Goal: Information Seeking & Learning: Learn about a topic

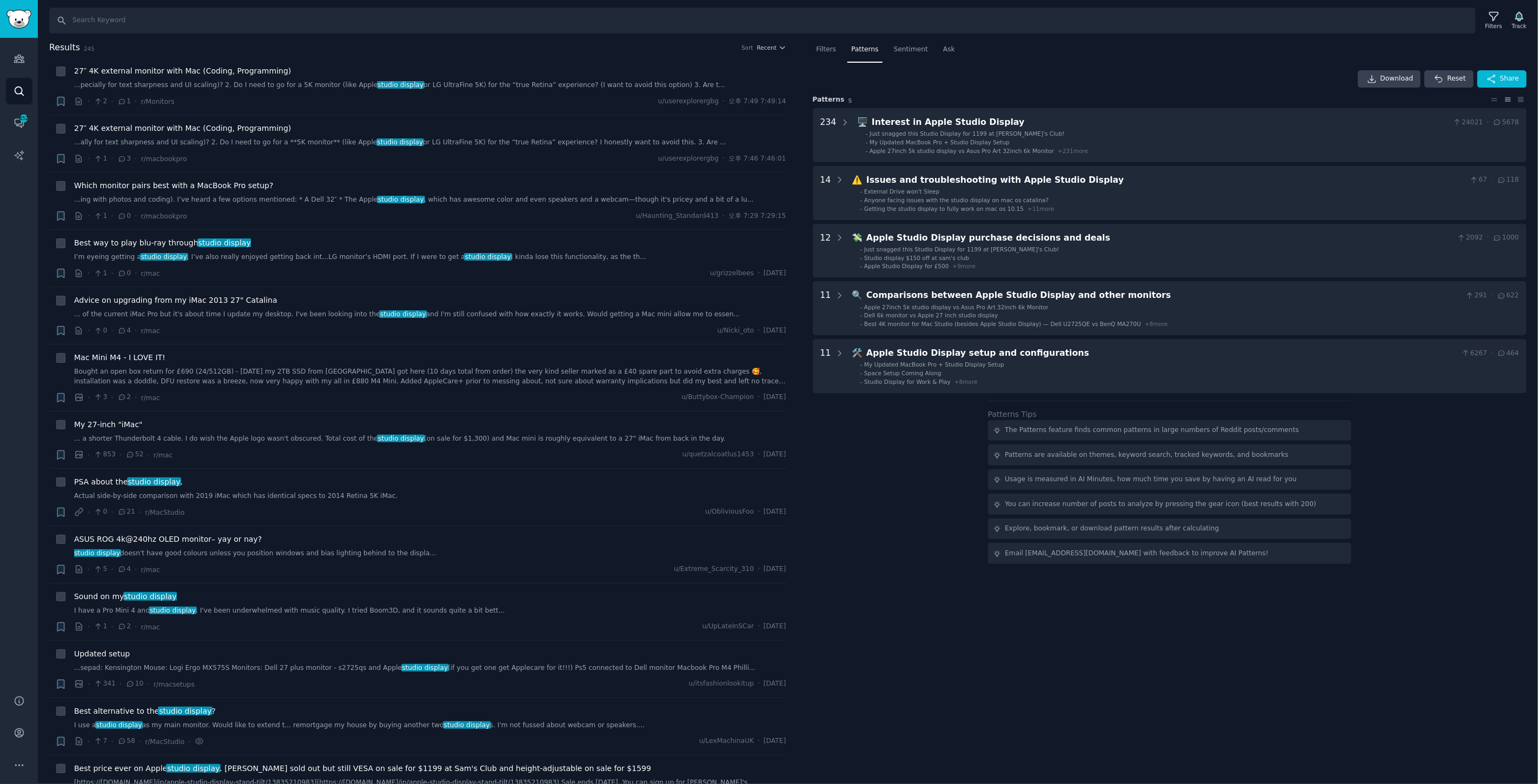
click at [105, 21] on input "Search" at bounding box center [763, 20] width 1427 height 26
click at [901, 51] on span "Sentiment" at bounding box center [911, 50] width 34 height 10
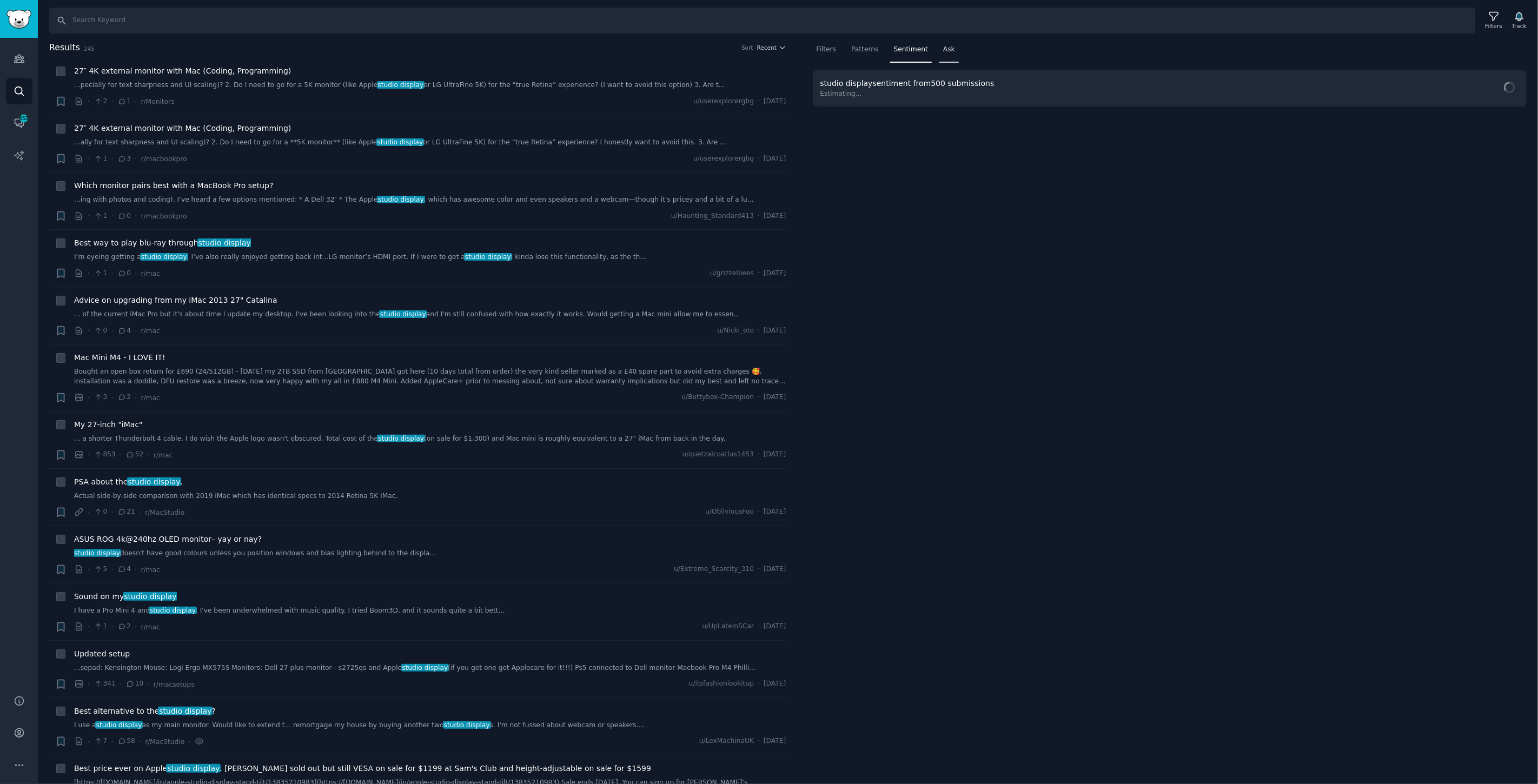
click at [943, 50] on span "Ask" at bounding box center [948, 50] width 12 height 10
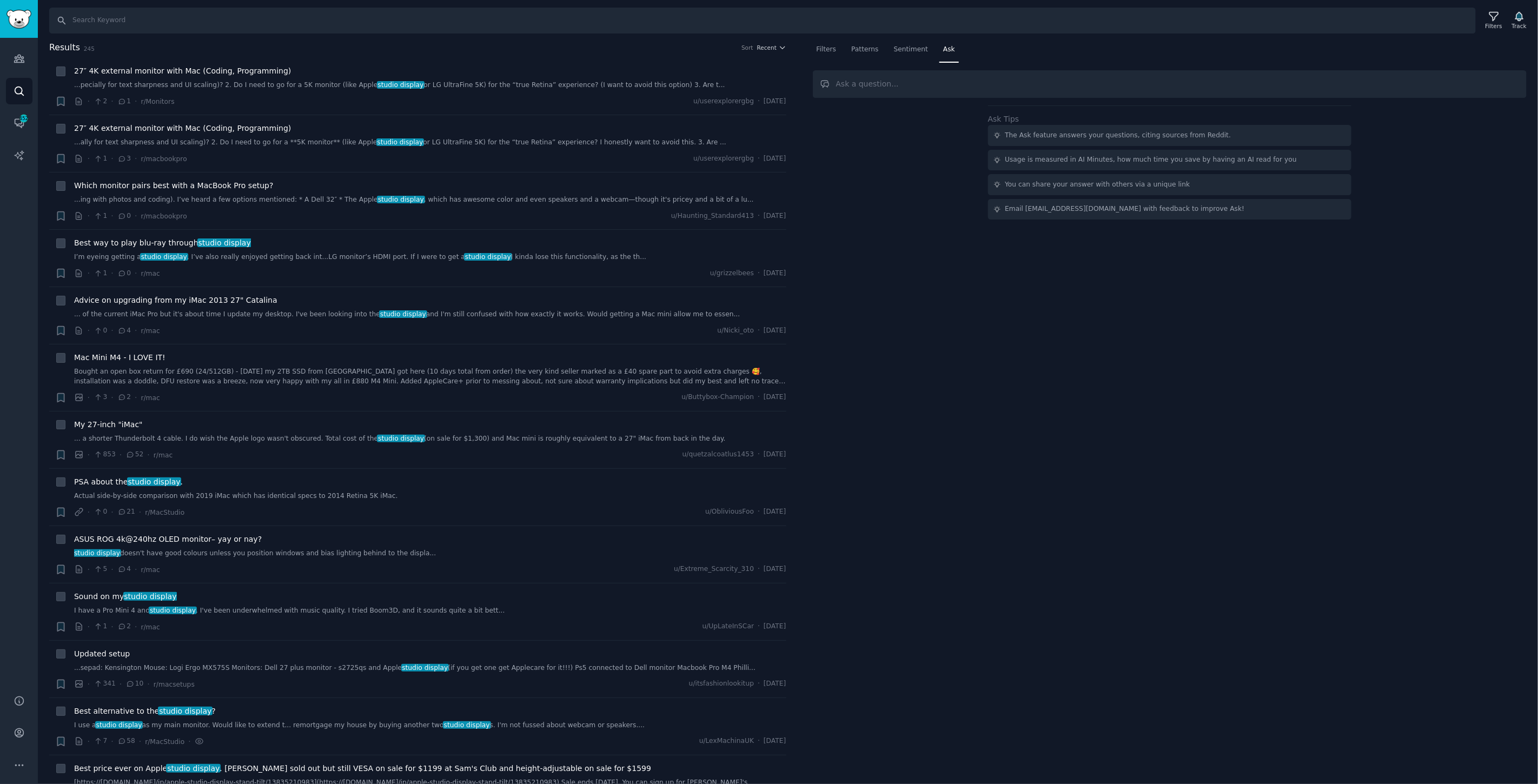
click at [939, 84] on input "text" at bounding box center [1170, 83] width 715 height 27
type input "ㅈ"
type input "좀"
type input "what are the painpoints of Apple studio display and Apple pro xdr?"
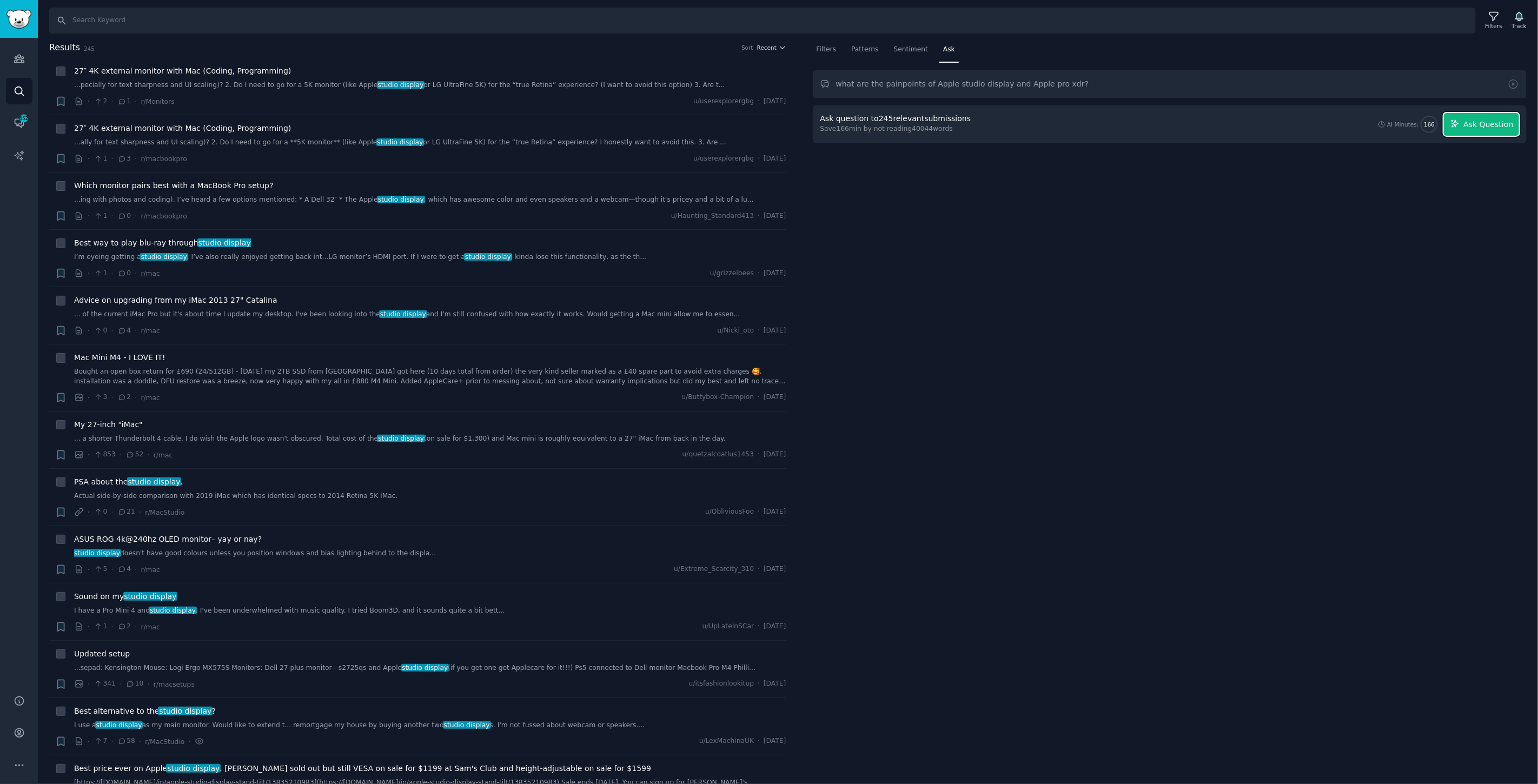
click at [1479, 126] on span "Ask Question" at bounding box center [1488, 124] width 50 height 12
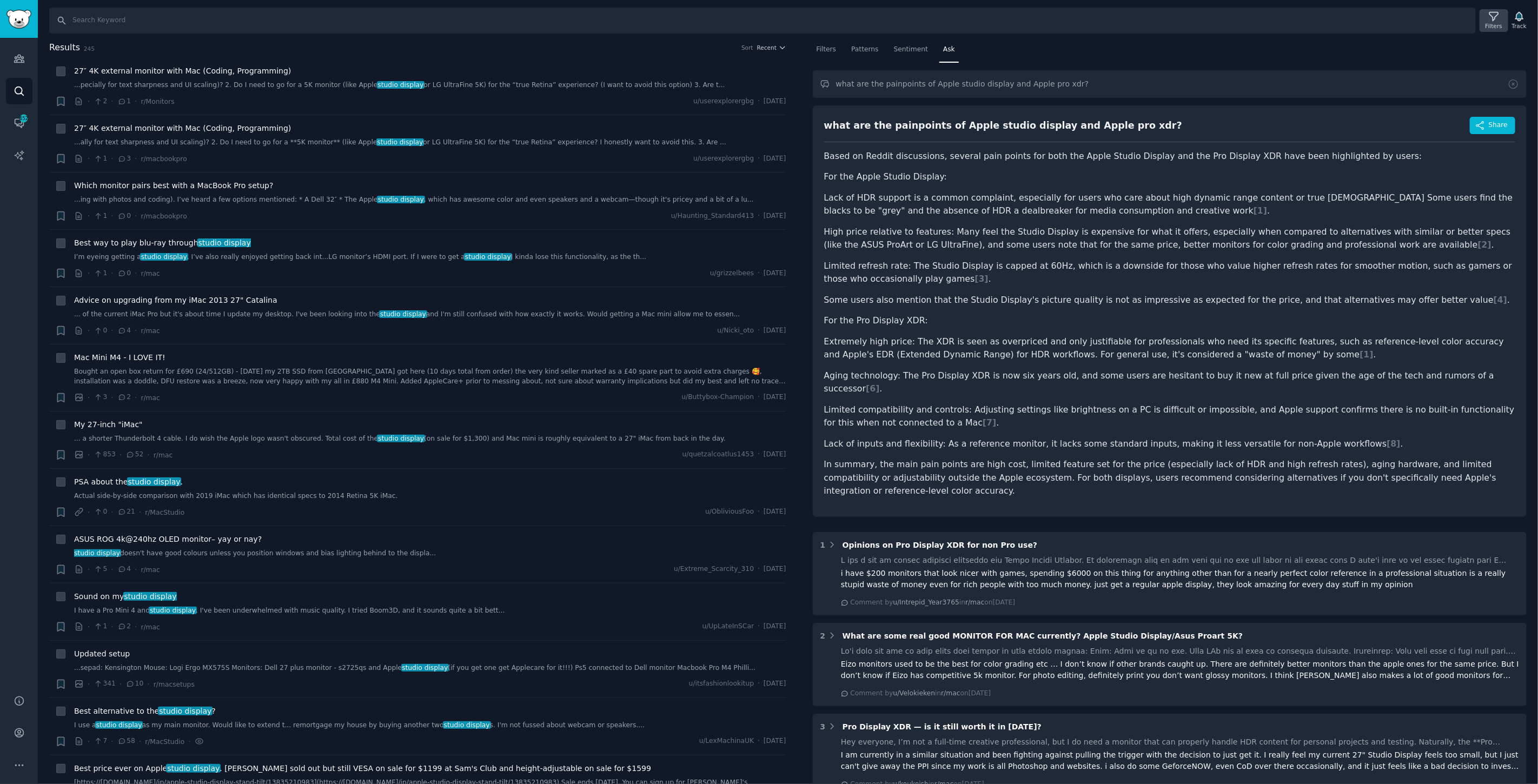
click at [1500, 19] on icon at bounding box center [1494, 16] width 12 height 12
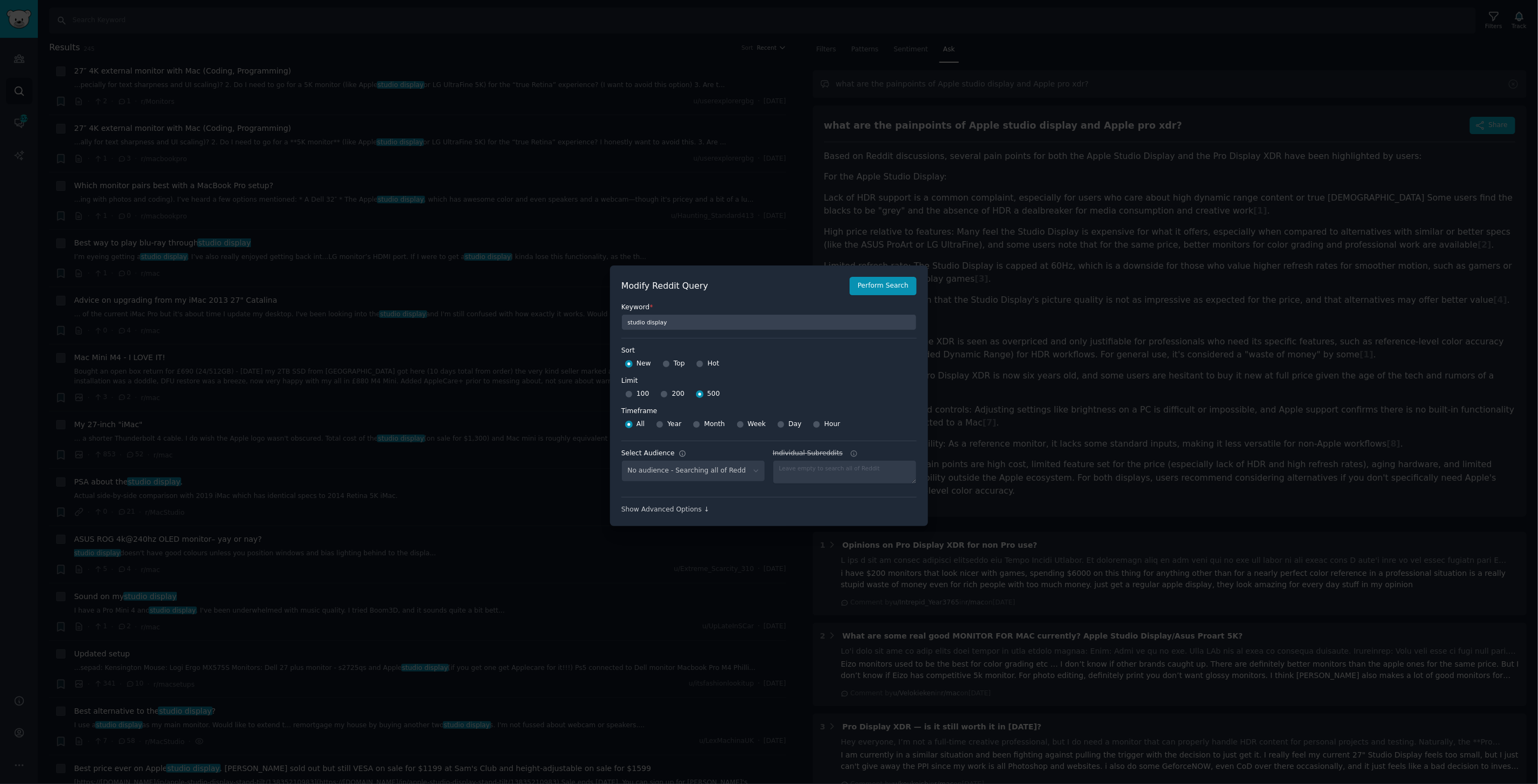
click at [989, 242] on div at bounding box center [769, 392] width 1538 height 784
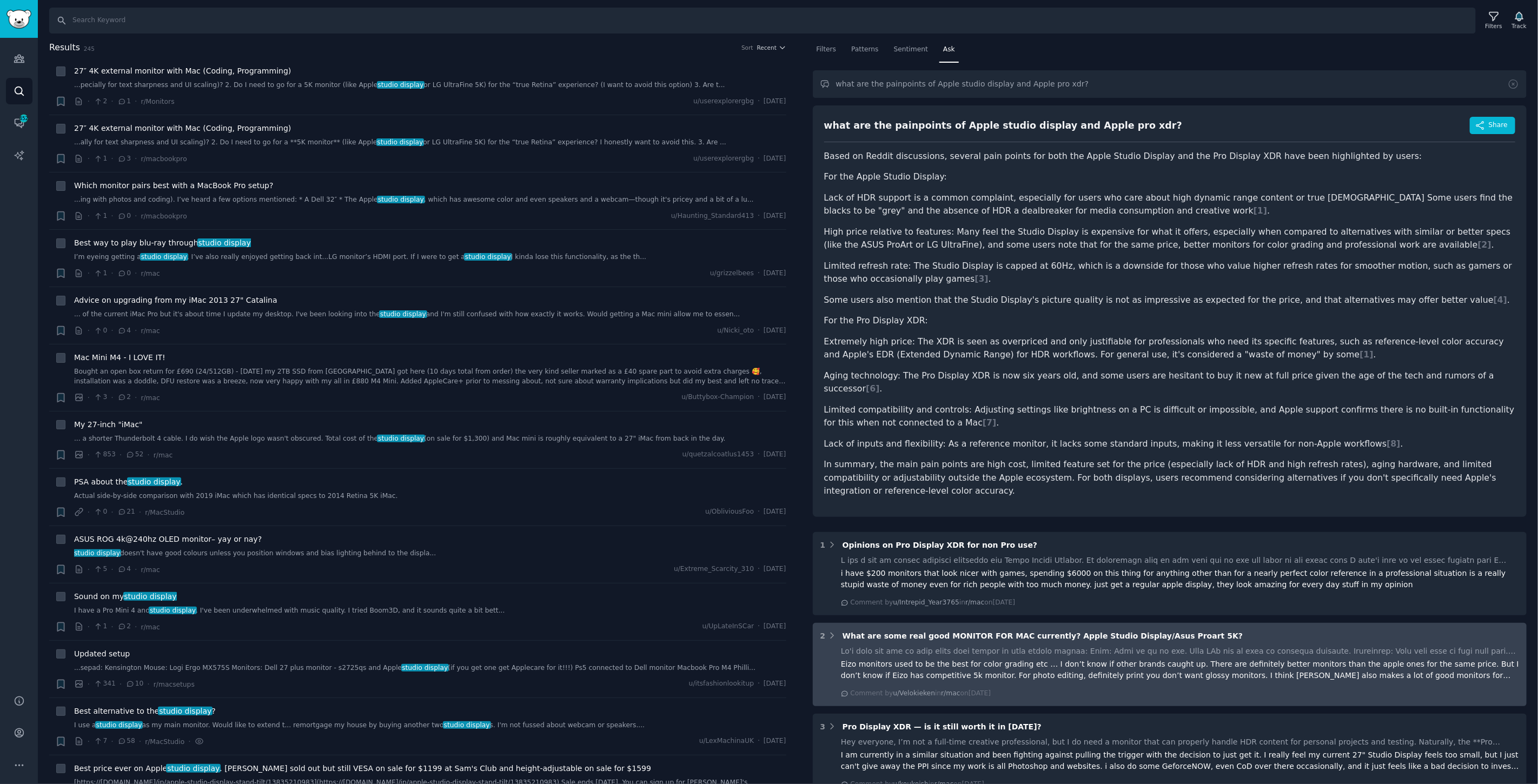
click at [1127, 658] on div "Eizo monitors used to be the best for color grading etc … I don’t know if other…" at bounding box center [1180, 670] width 678 height 23
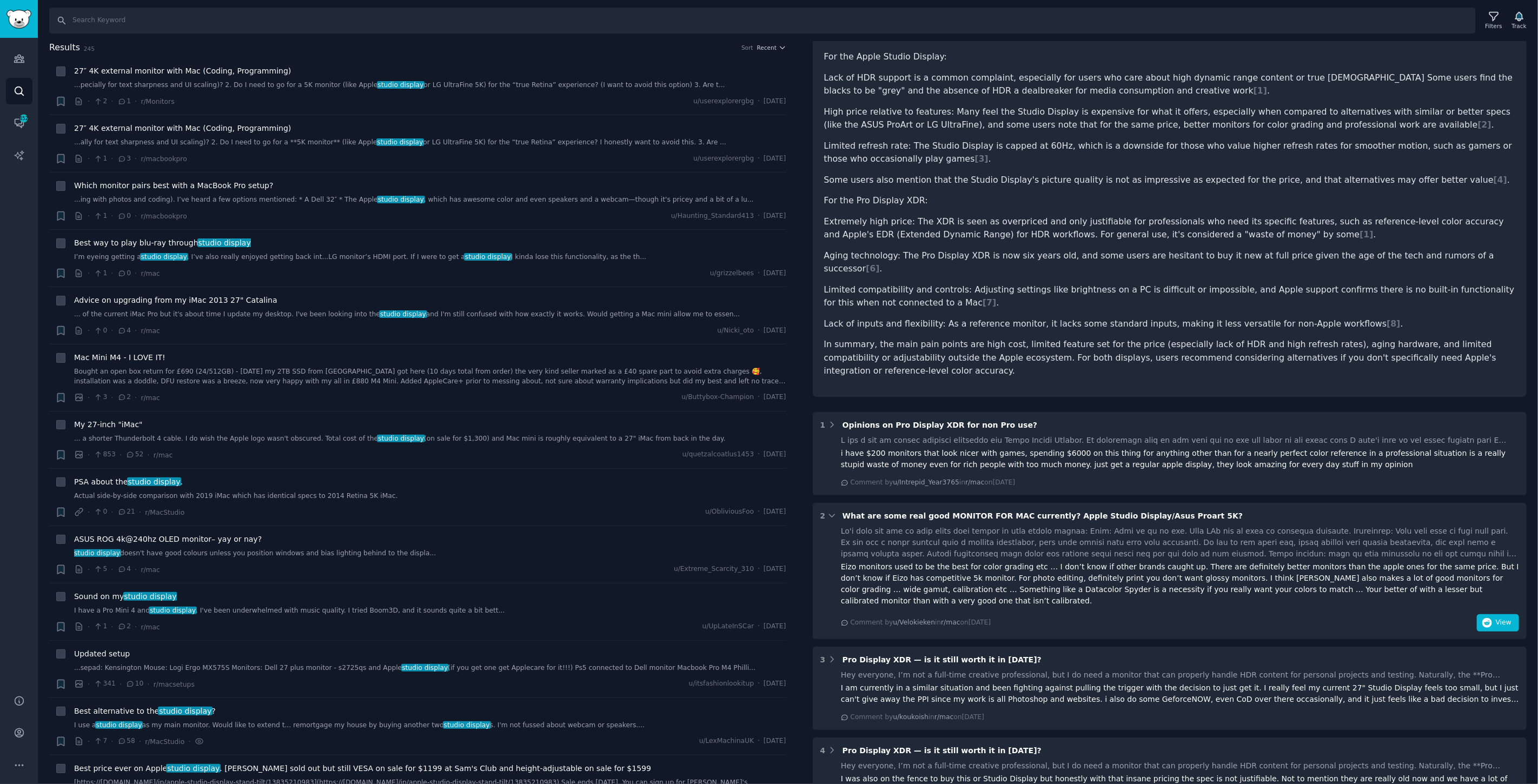
scroll to position [180, 0]
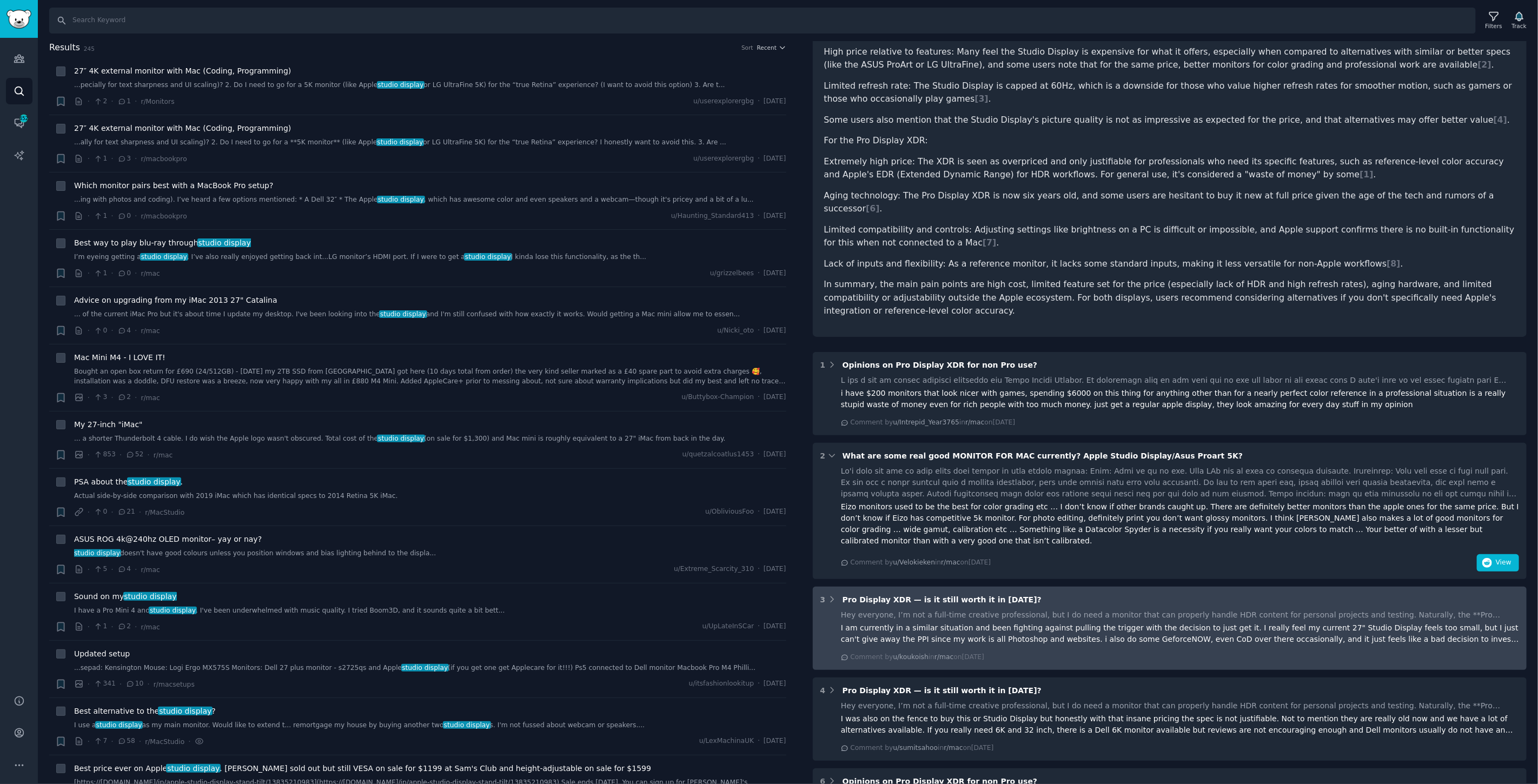
click at [1146, 622] on div "I am currently in a similar situation and been fighting against pulling the tri…" at bounding box center [1180, 634] width 678 height 23
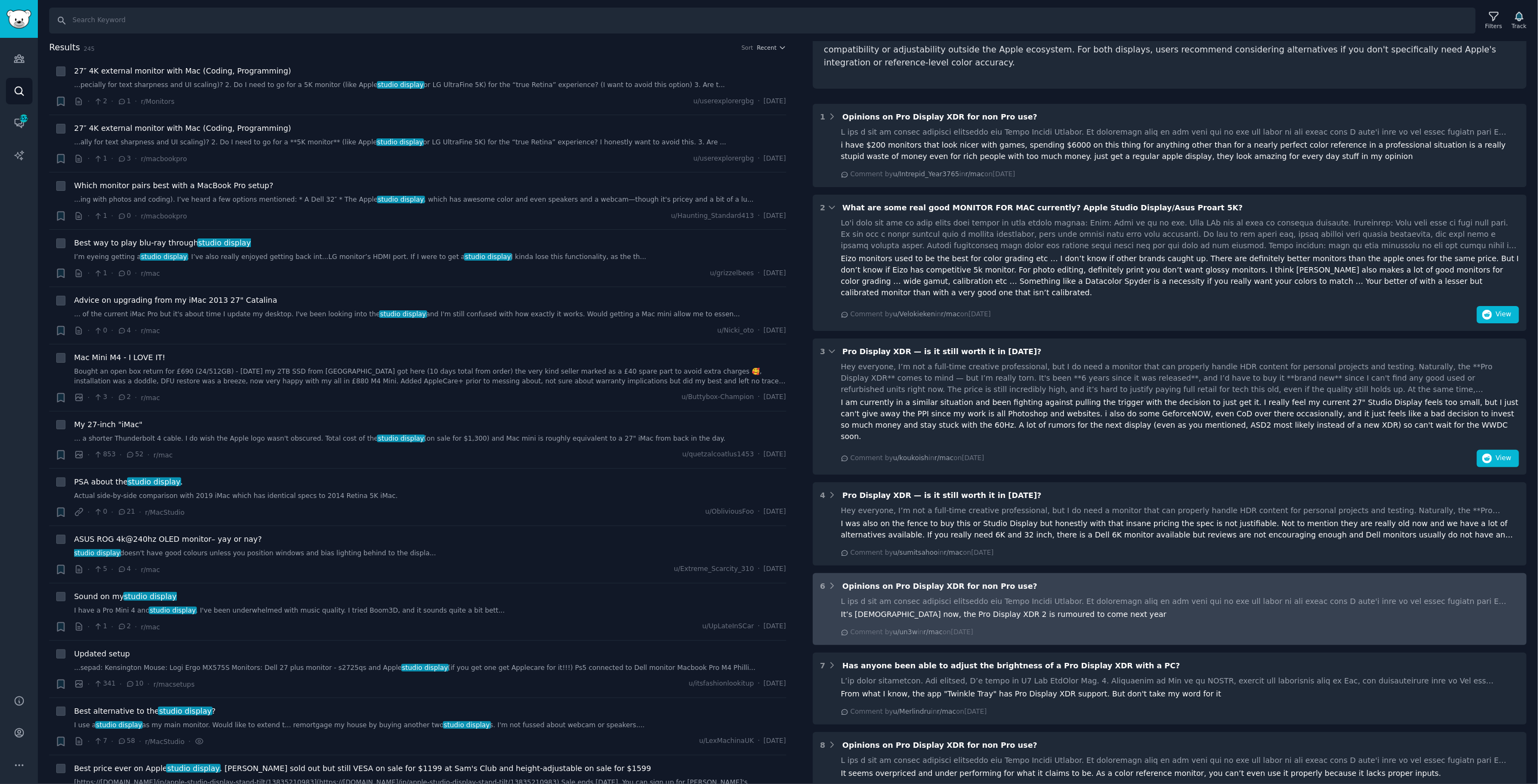
scroll to position [488, 0]
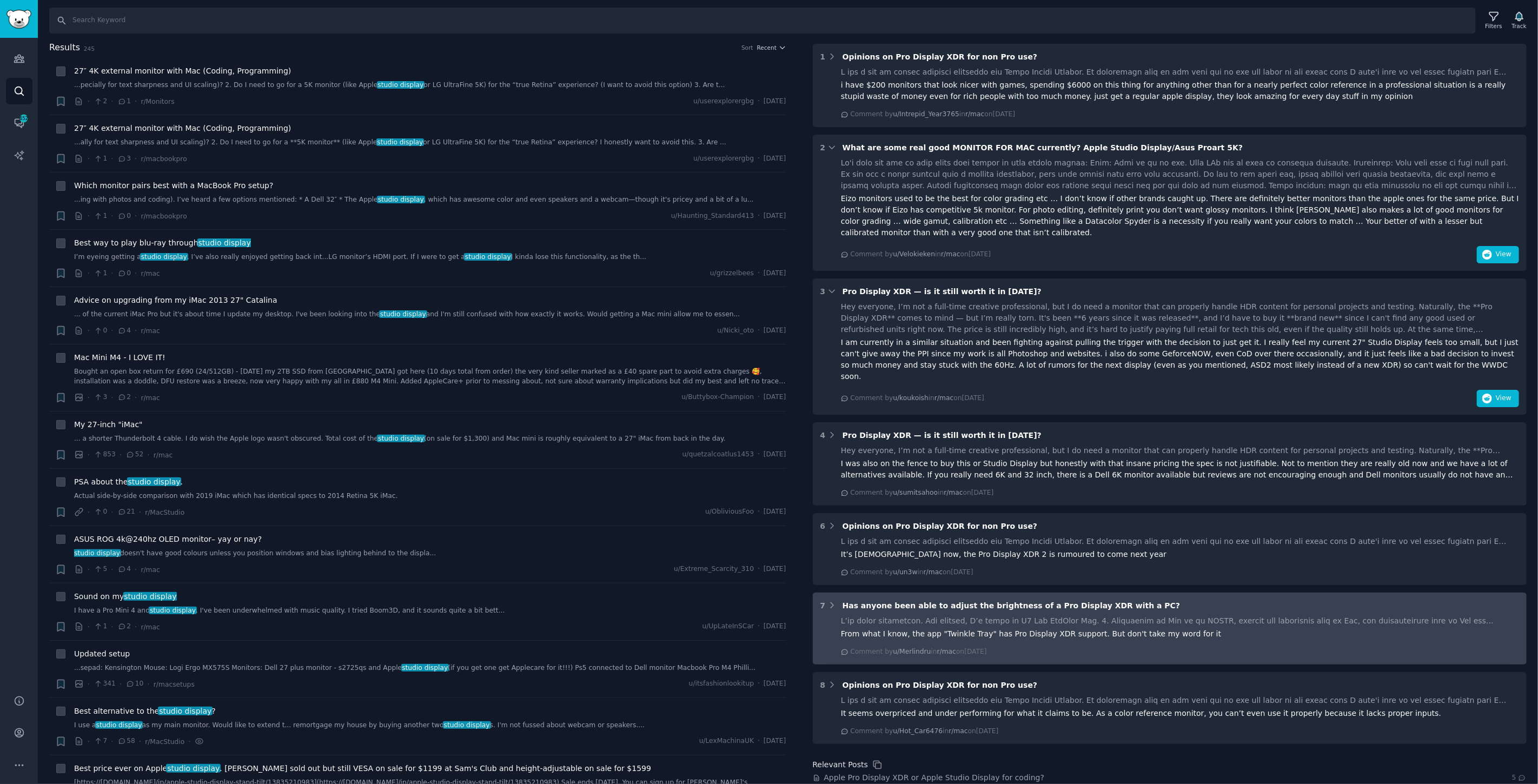
click at [1261, 615] on div at bounding box center [1180, 620] width 678 height 12
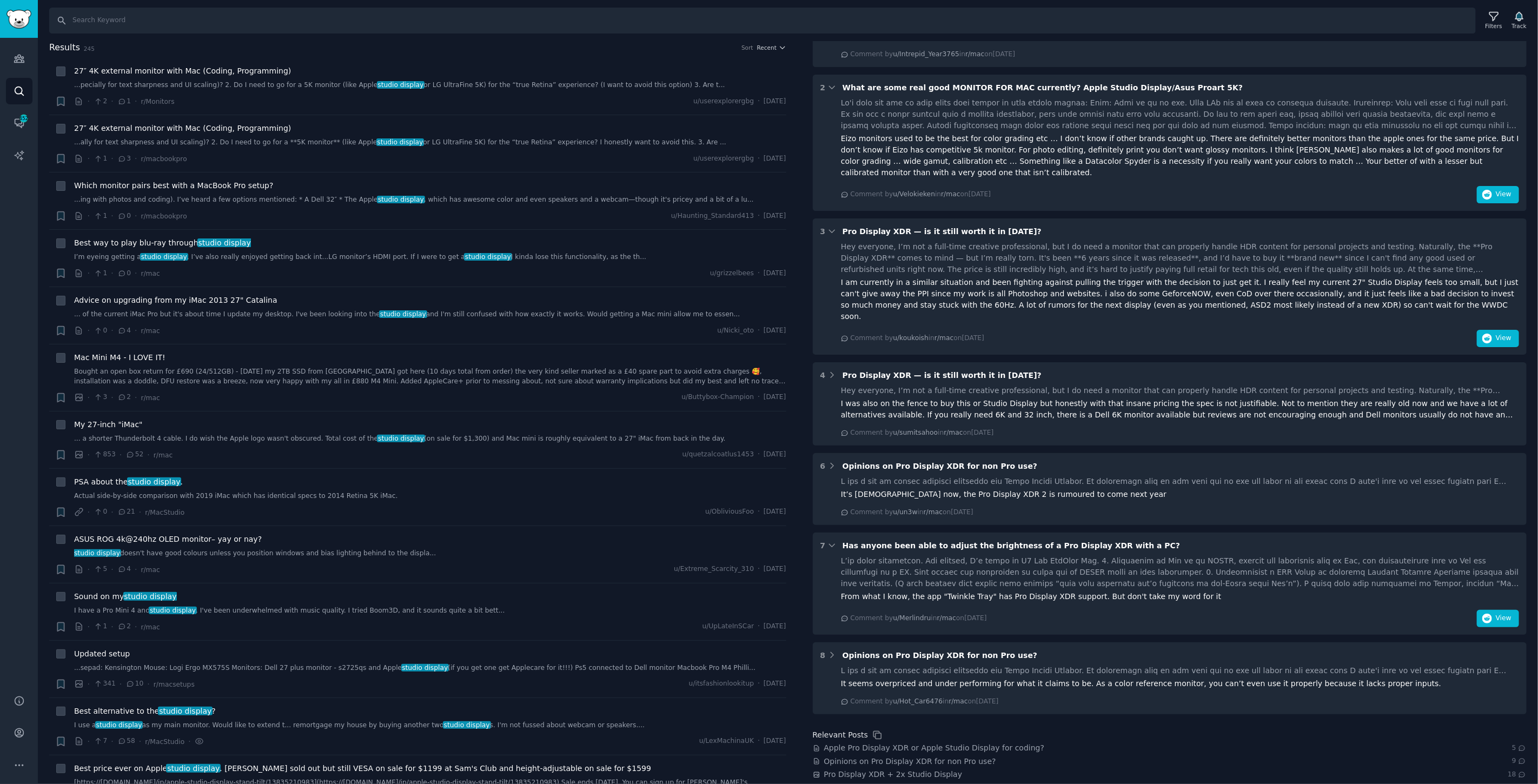
scroll to position [599, 0]
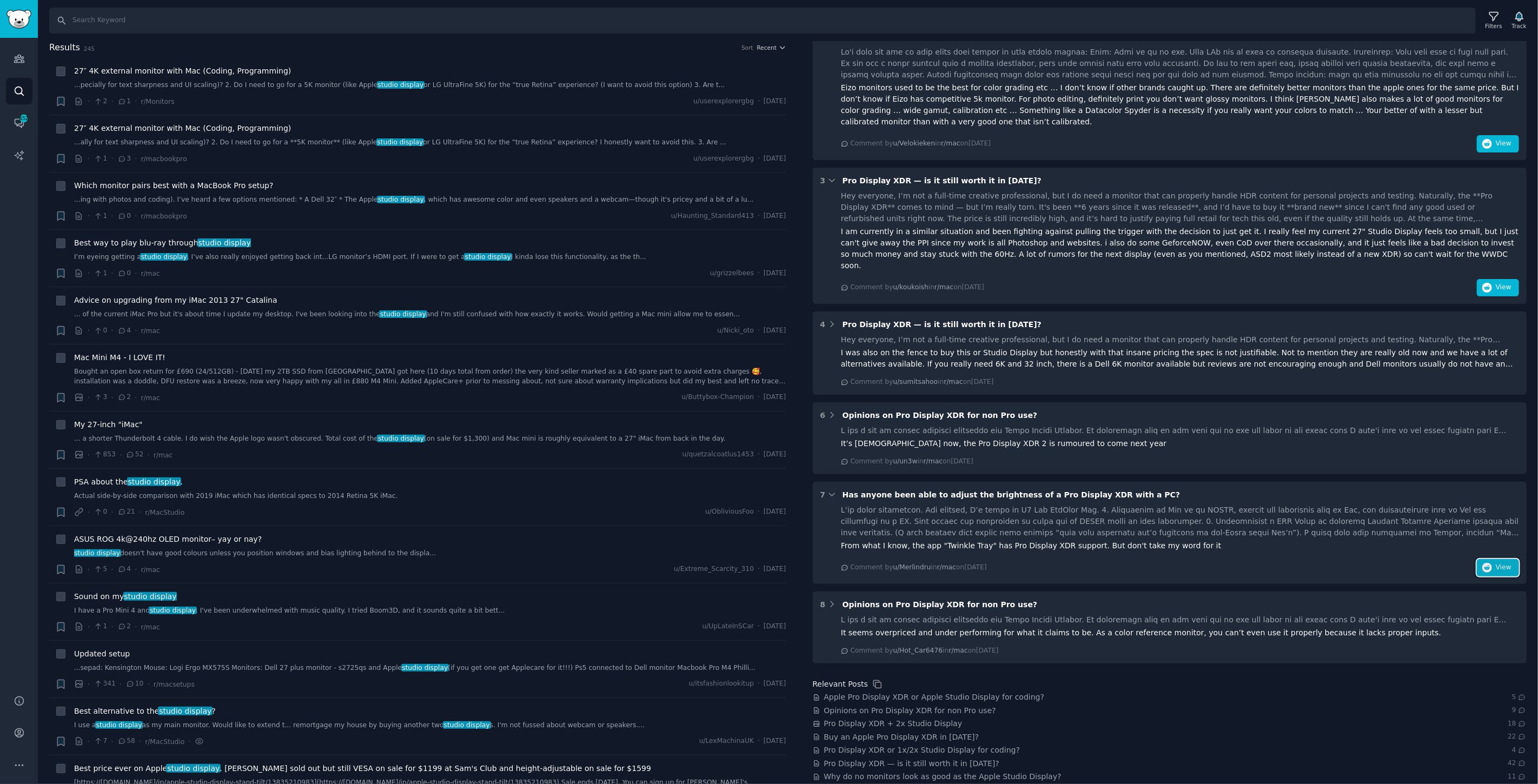
click at [1480, 559] on button "View" at bounding box center [1498, 568] width 43 height 18
click at [173, 13] on input "Search" at bounding box center [763, 20] width 1427 height 26
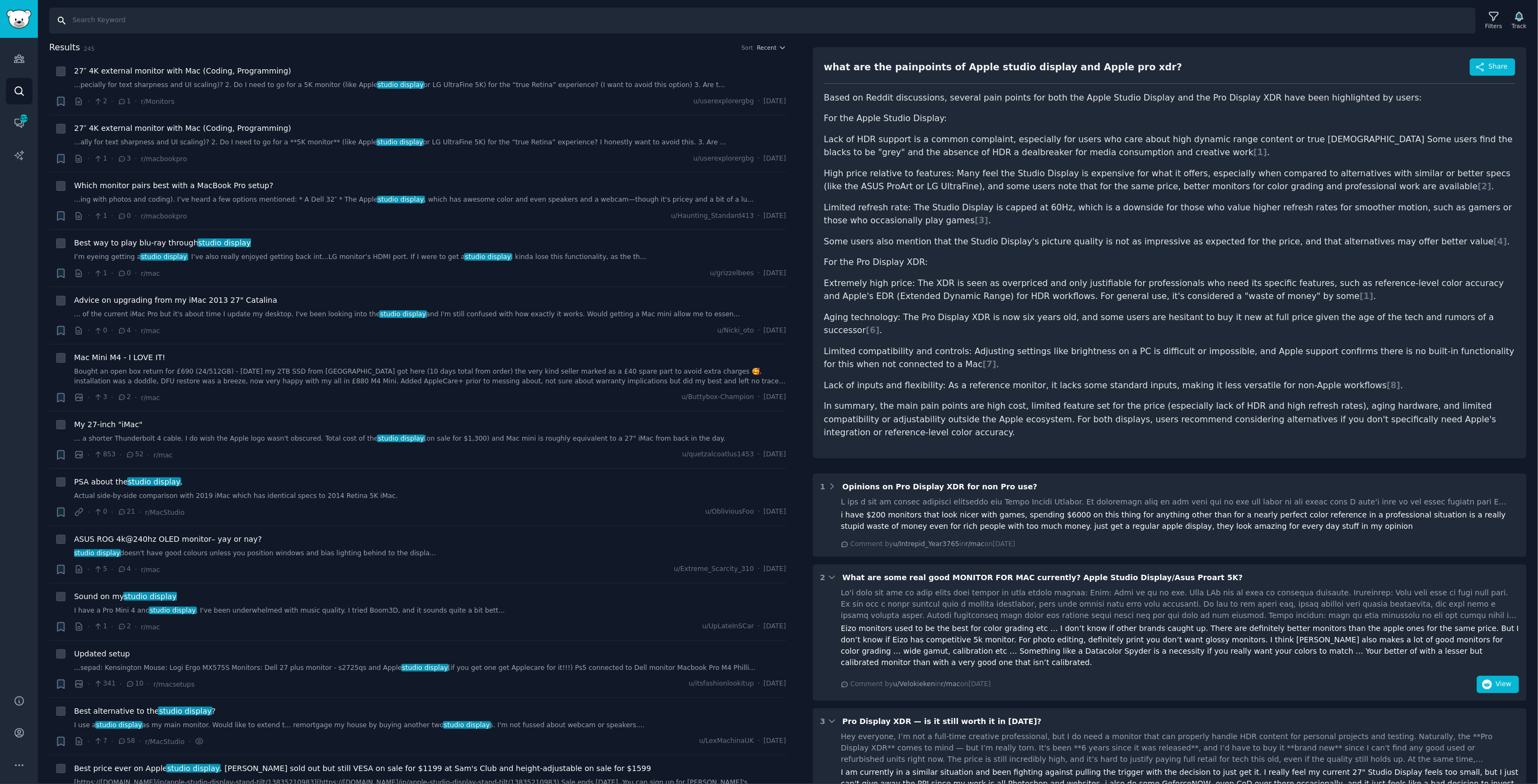
scroll to position [0, 0]
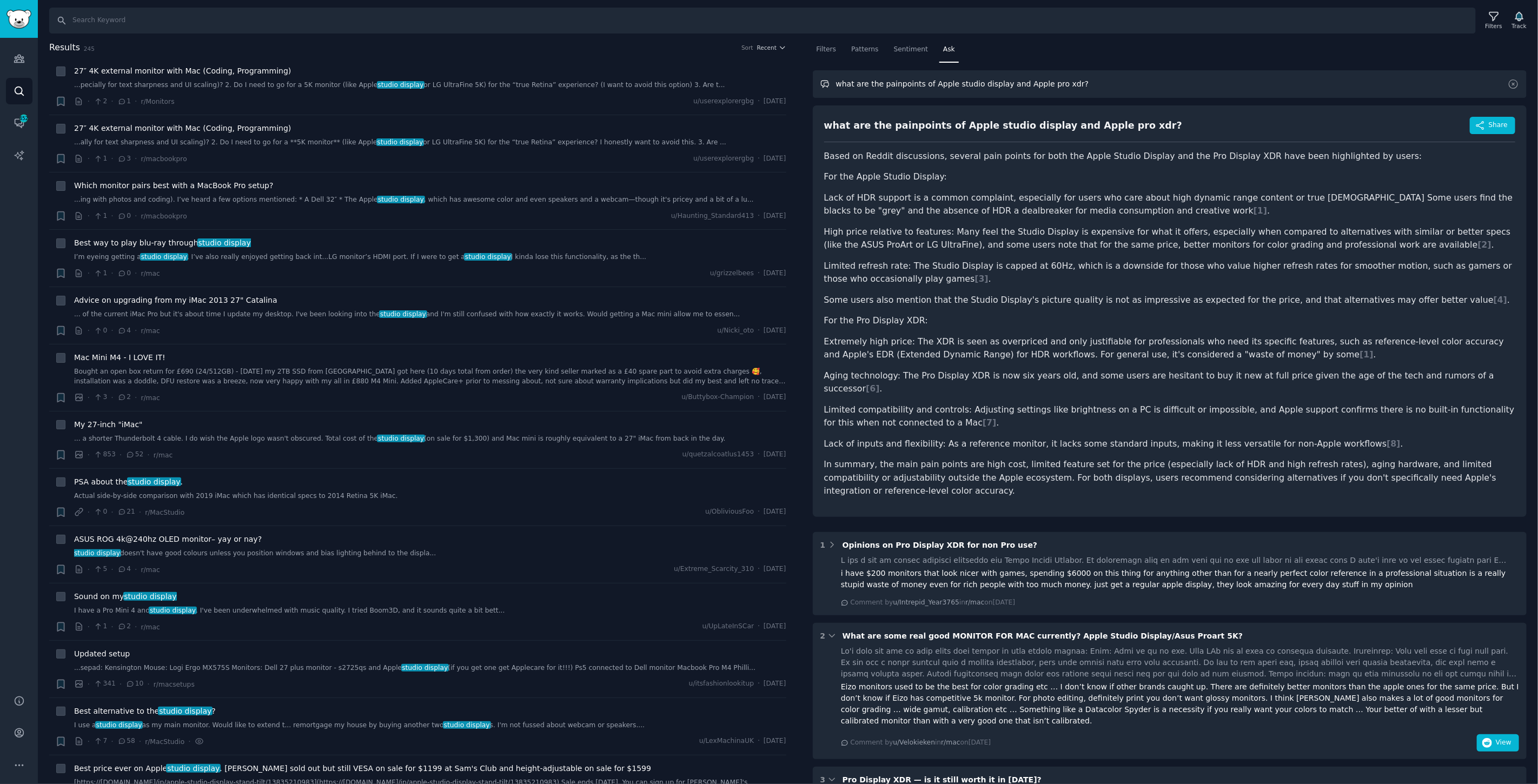
click at [945, 84] on input "what are the painpoints of Apple studio display and Apple pro xdr?" at bounding box center [1170, 83] width 715 height 27
drag, startPoint x: 1104, startPoint y: 94, endPoint x: 708, endPoint y: 80, distance: 396.2
click at [713, 80] on div "Results 245 Sort Recent + 27″ 4K external monitor with Mac (Coding, Programming…" at bounding box center [788, 412] width 1501 height 743
type input "what are the key questions for 5k or 6k monitors?"
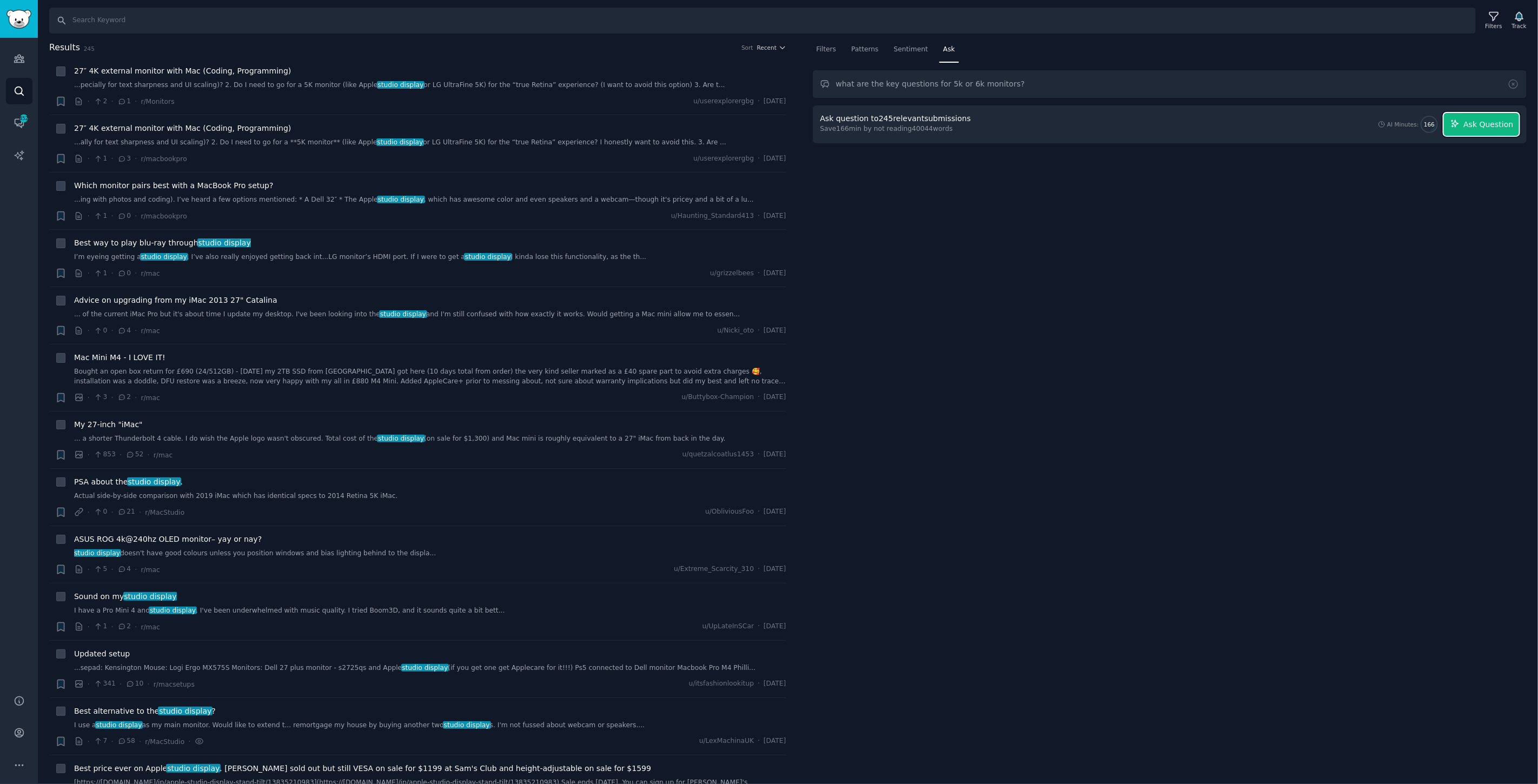
click at [1477, 116] on button "Ask Question" at bounding box center [1481, 125] width 75 height 23
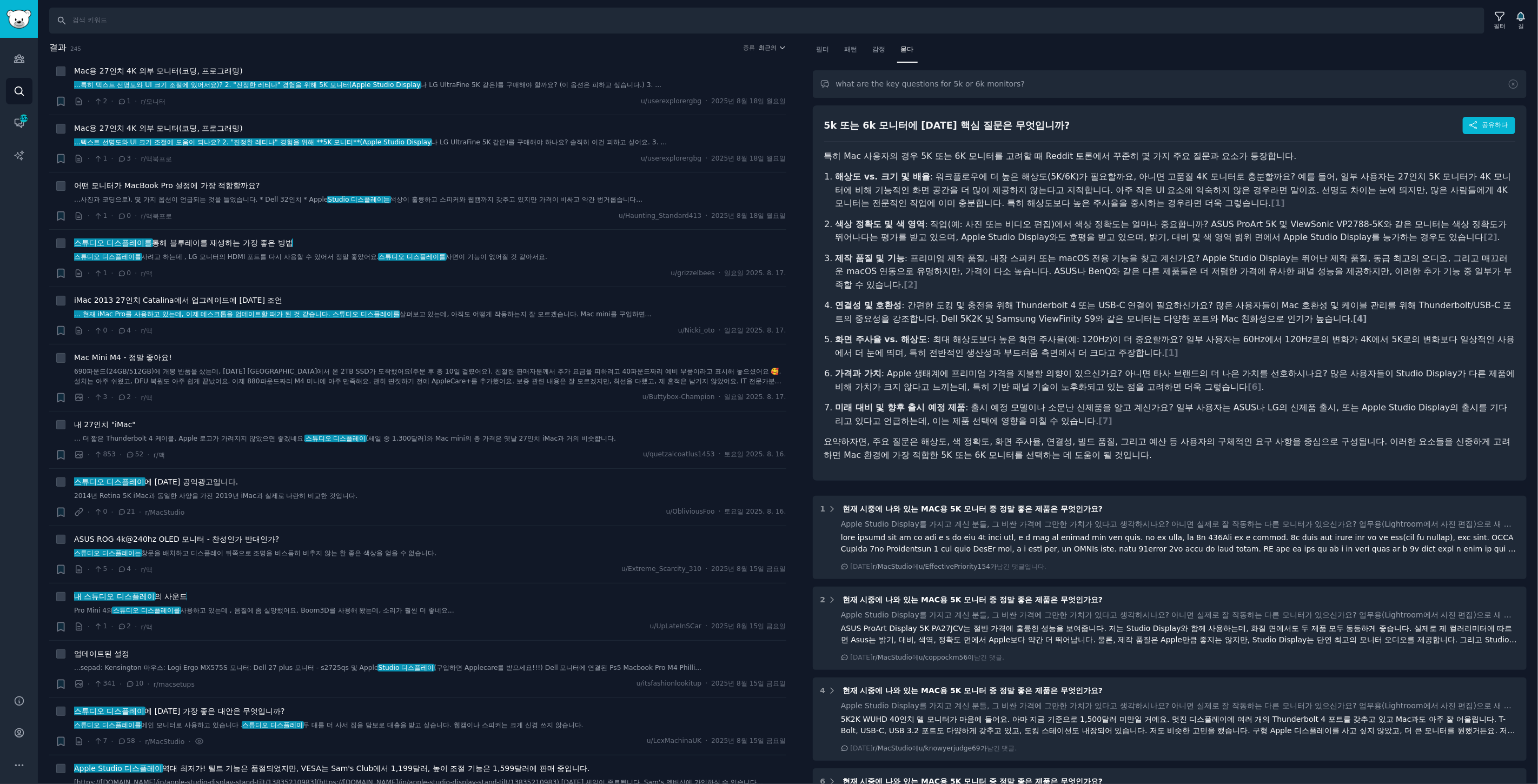
click at [1357, 319] on font "4" at bounding box center [1360, 319] width 6 height 11
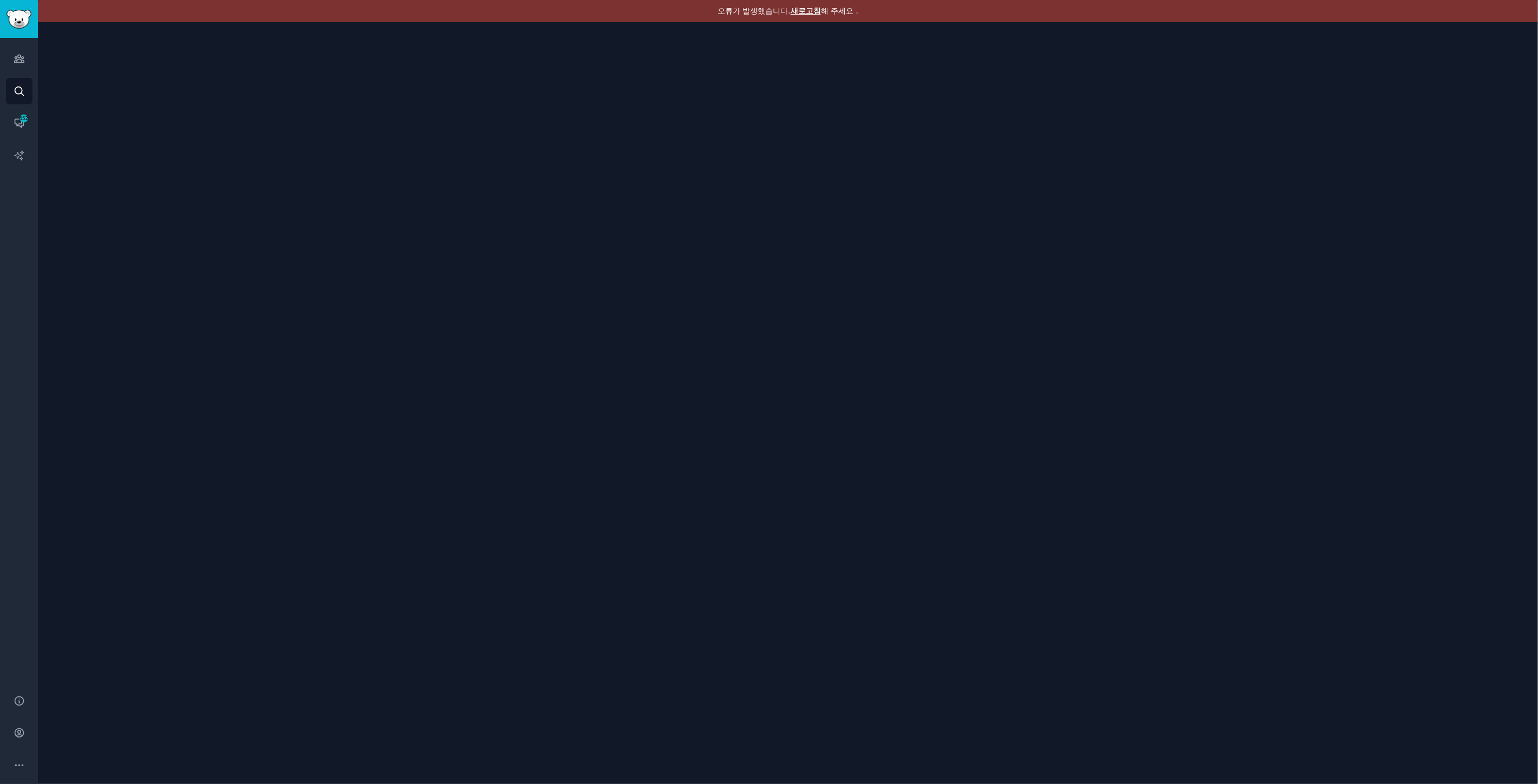
click at [803, 4] on div "오류가 발생했습니다. 새로고침 해 주세요 ." at bounding box center [788, 11] width 1501 height 22
click at [804, 11] on font "새로고침" at bounding box center [806, 11] width 30 height 9
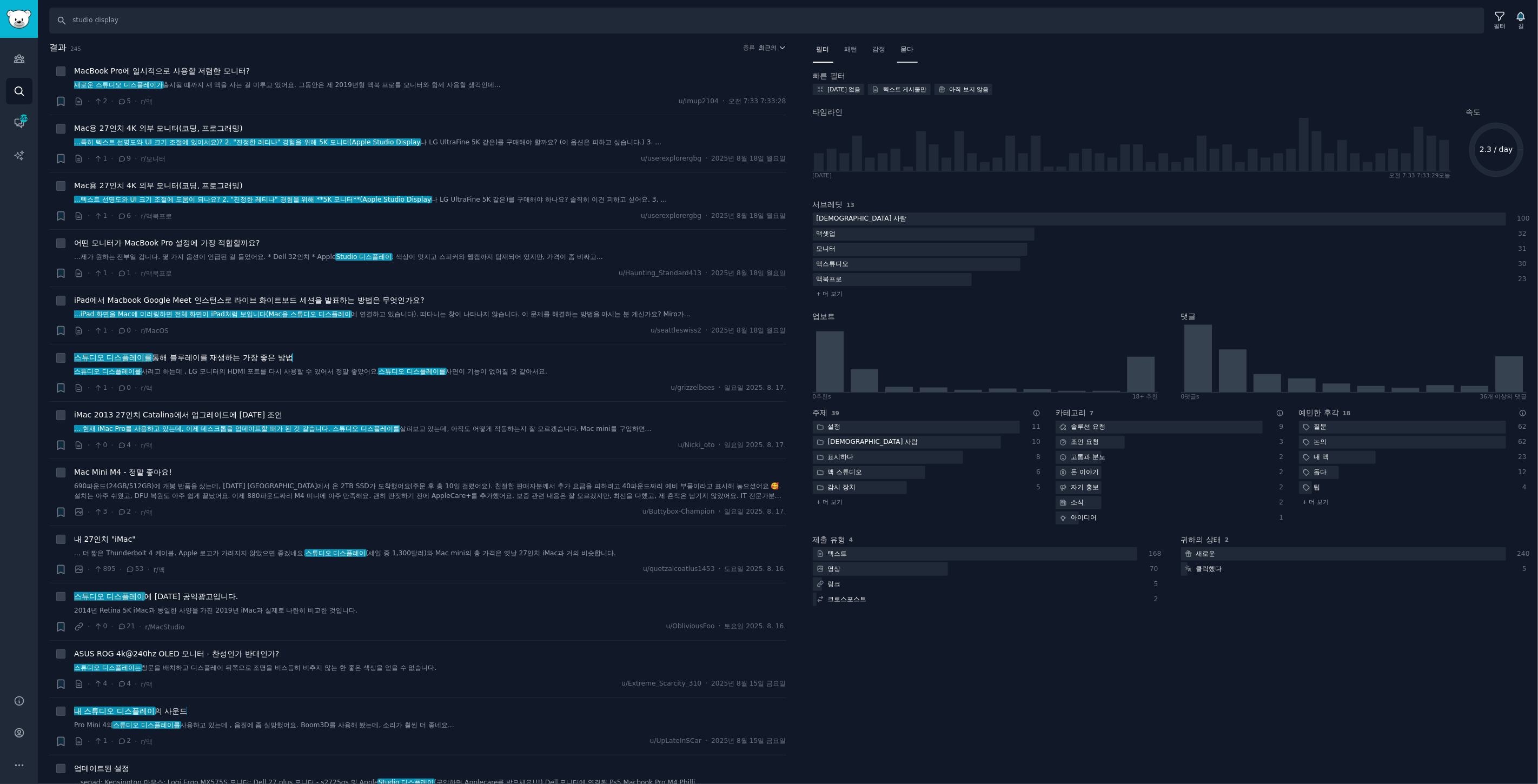
click at [901, 50] on font "묻다" at bounding box center [908, 49] width 13 height 8
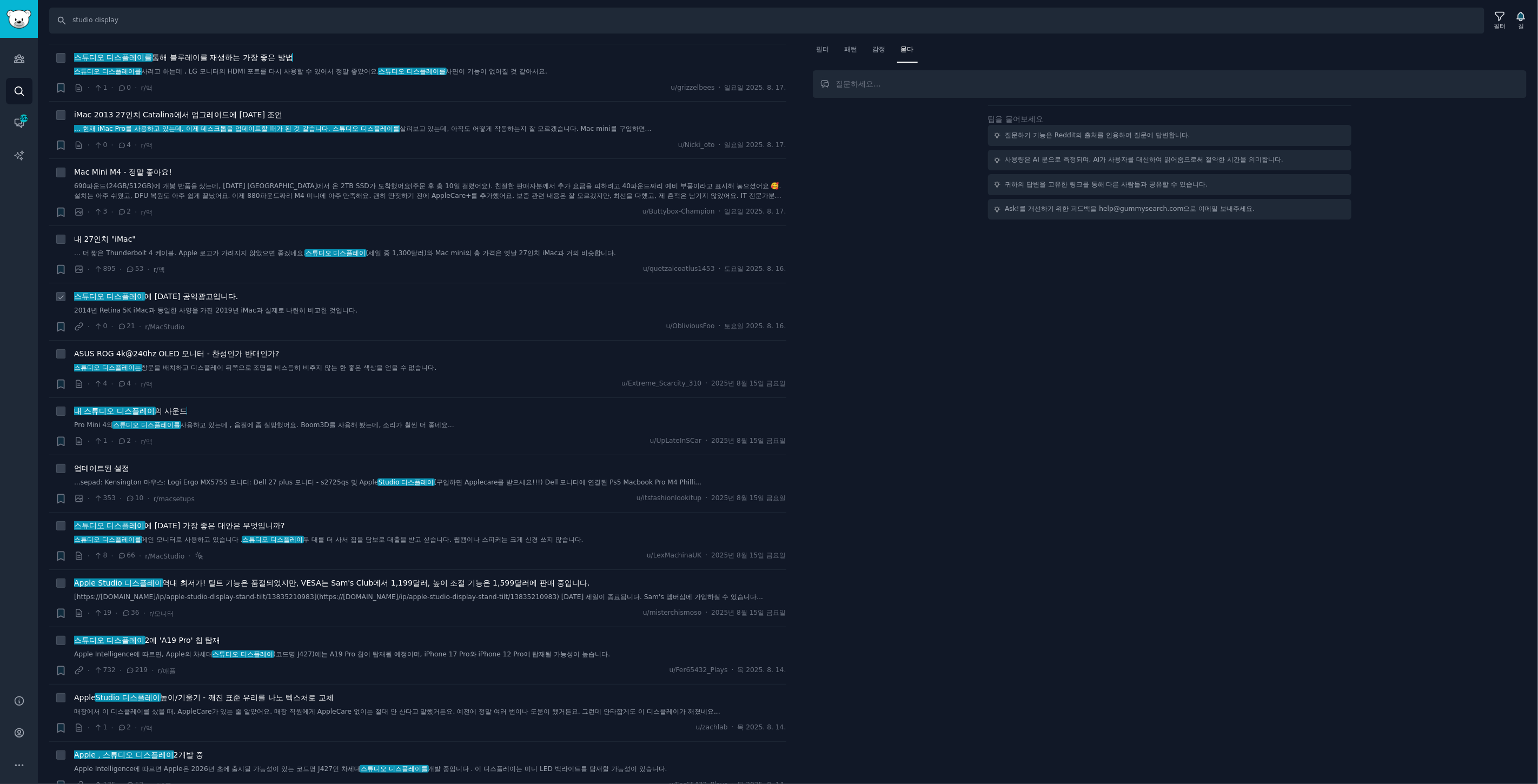
scroll to position [541, 0]
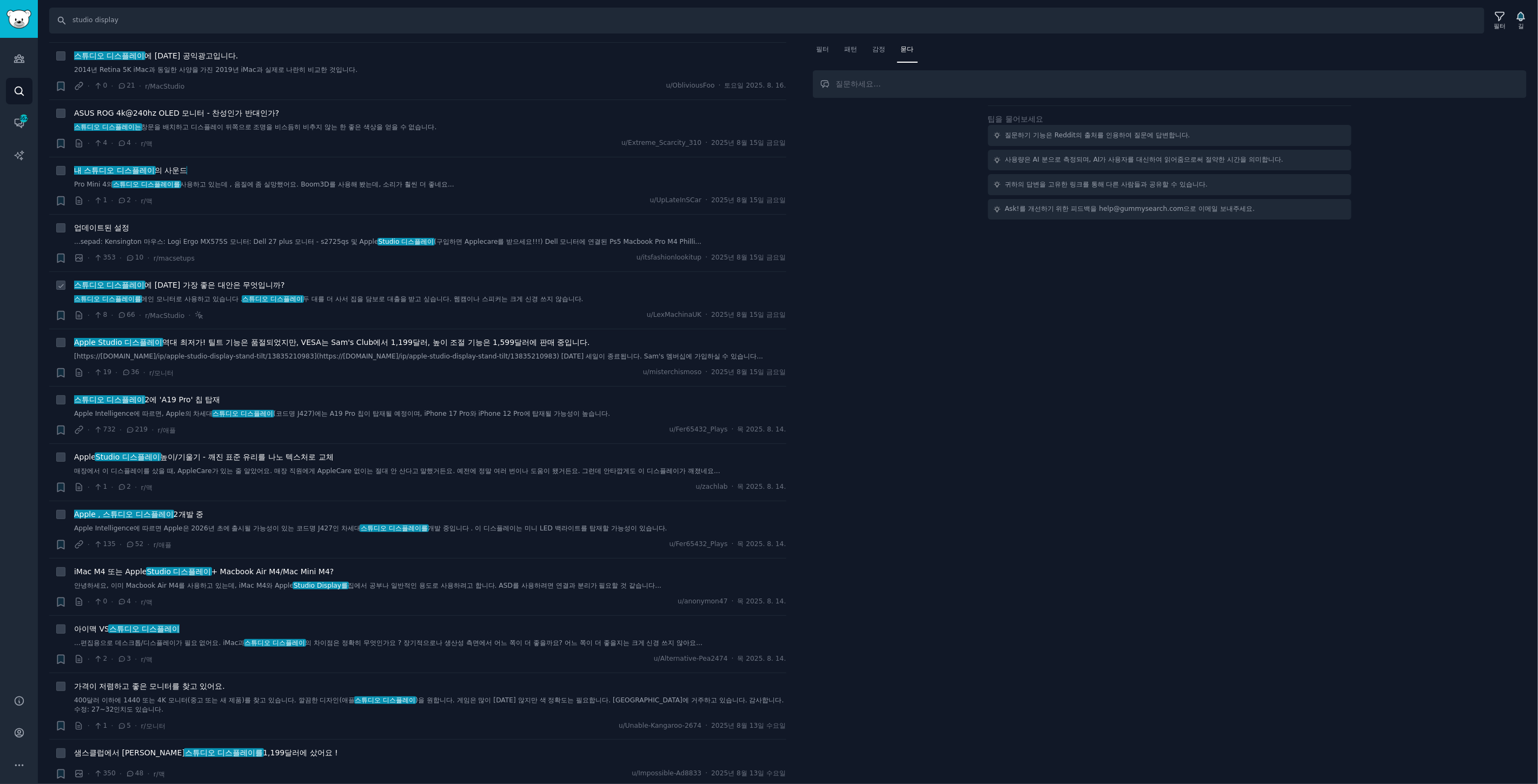
click at [159, 281] on font "에 [DATE] 가장 좋은 대안은 무엇입니까" at bounding box center [213, 285] width 136 height 9
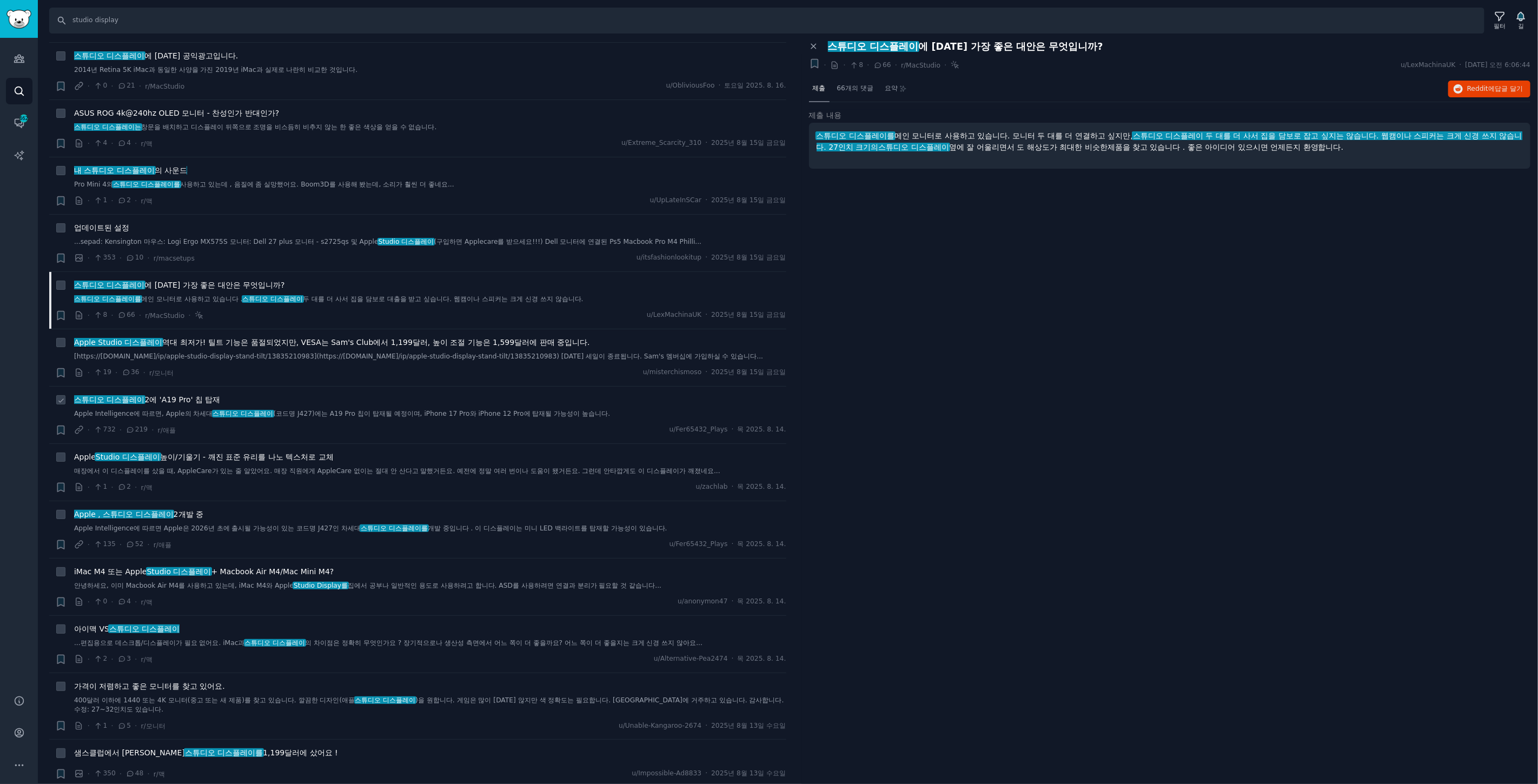
click at [127, 426] on icon at bounding box center [130, 429] width 10 height 8
click at [134, 396] on font "스튜디오 디스플레이" at bounding box center [109, 400] width 70 height 9
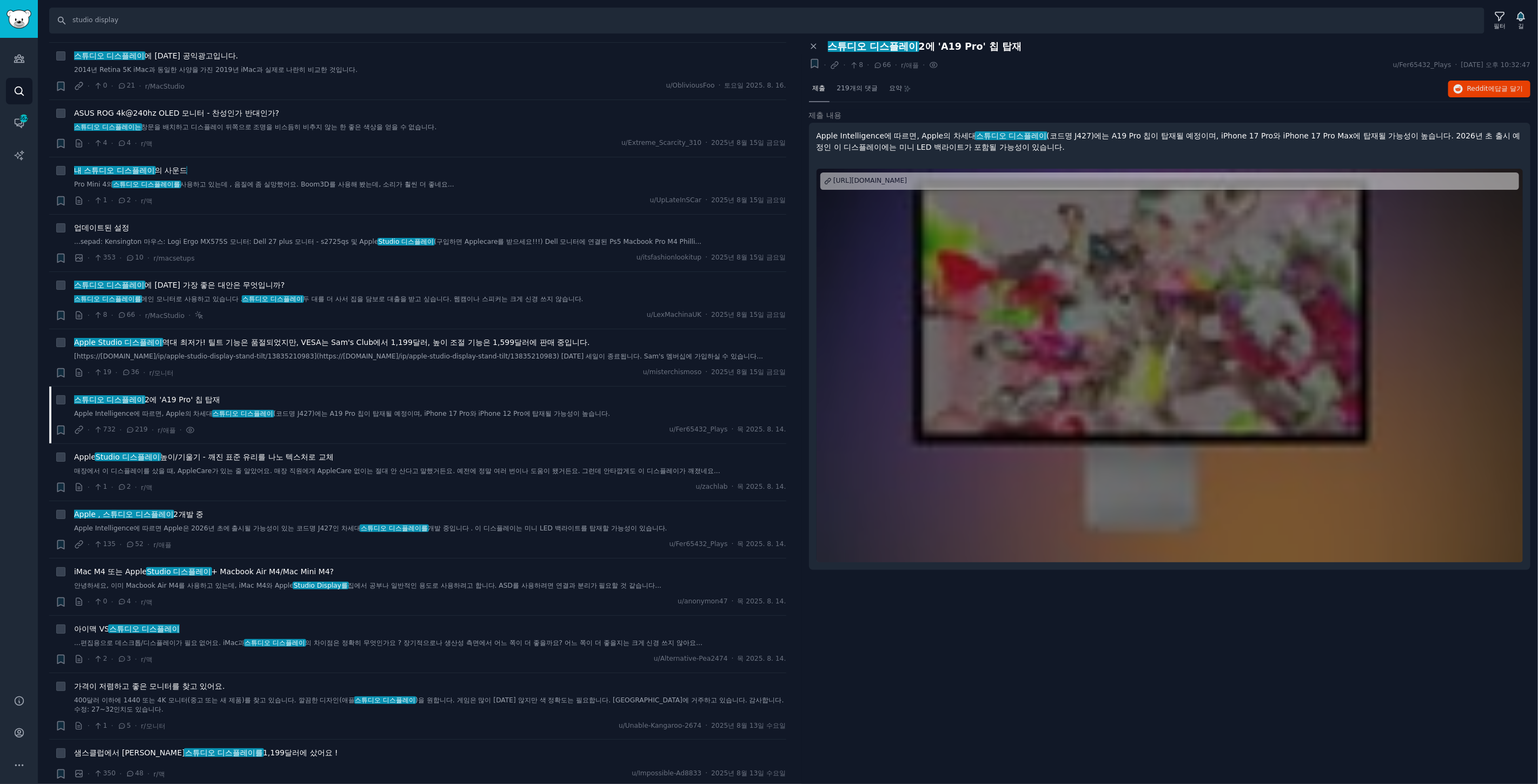
click at [892, 177] on font "https://www.macrumors.com/2025/08/14/a19-pro-chip-coming-to-studio-display-2/" at bounding box center [869, 181] width 73 height 8
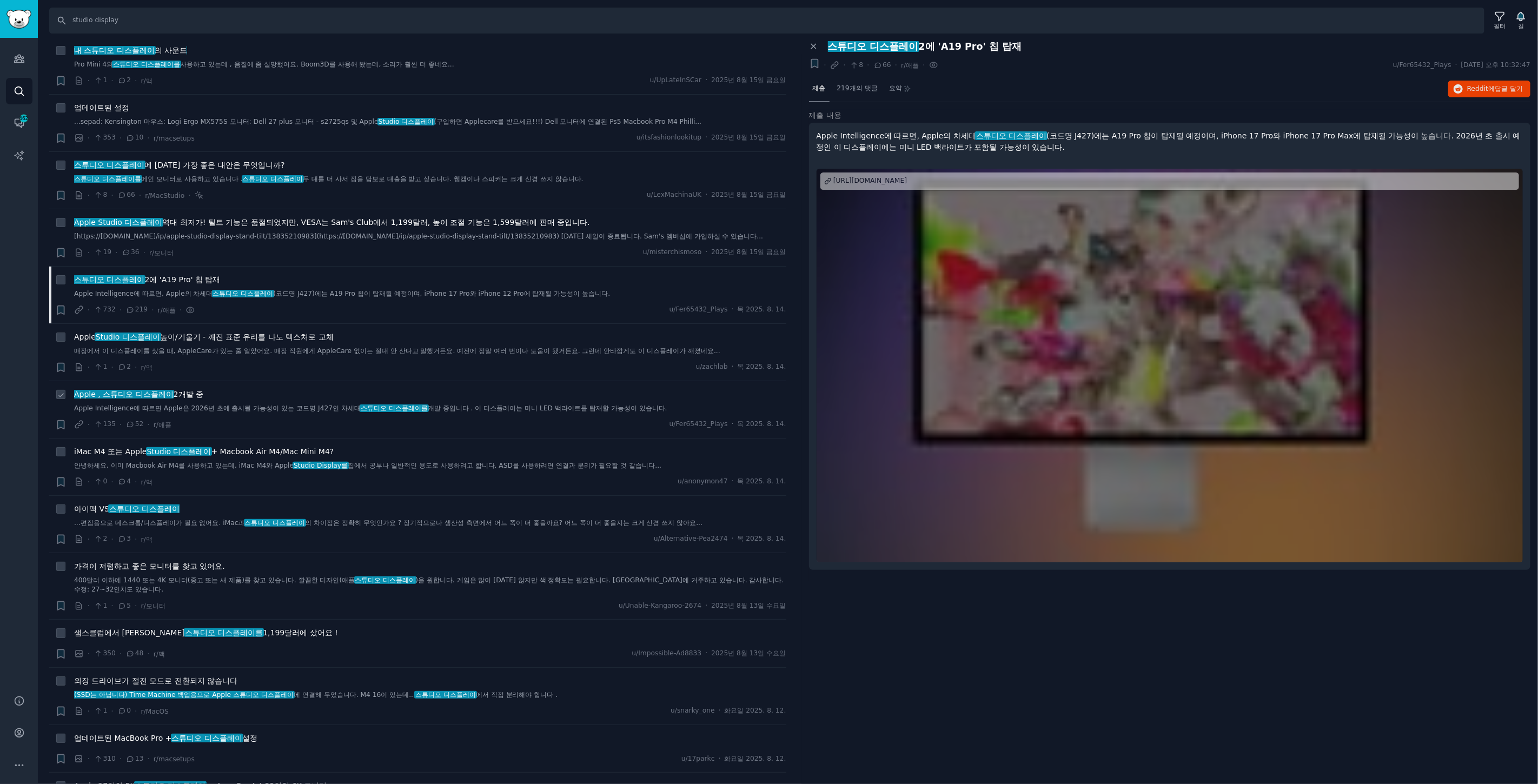
scroll to position [720, 0]
